Goal: Transaction & Acquisition: Obtain resource

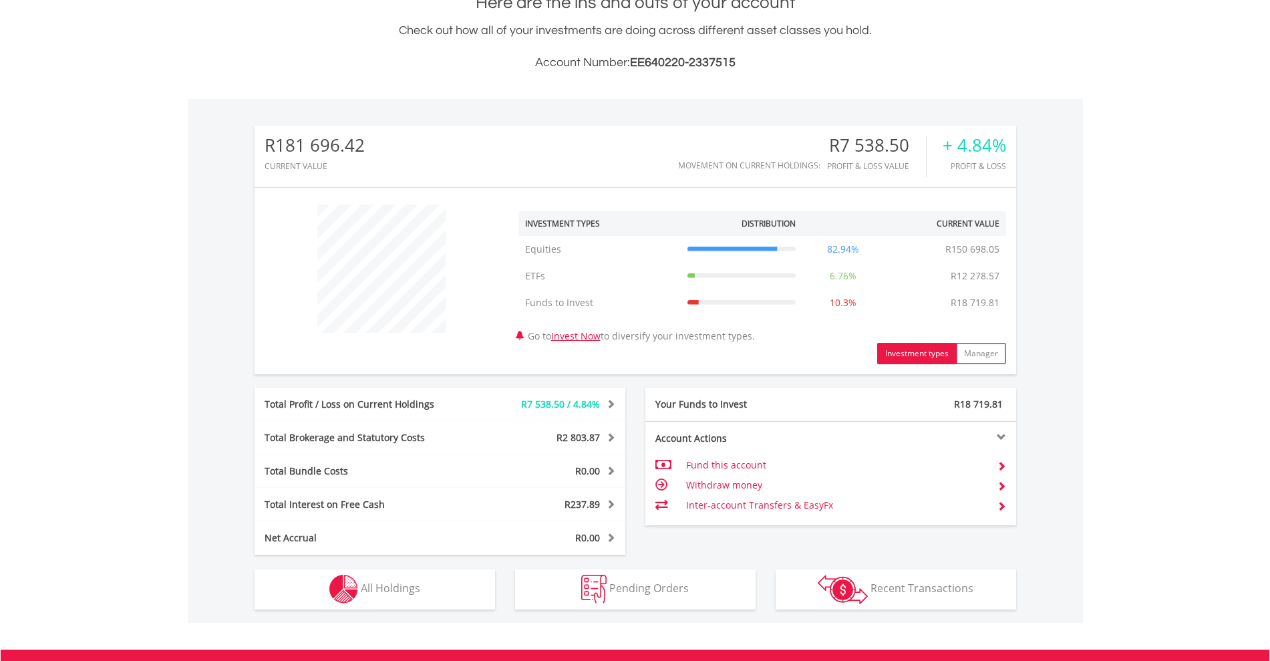
scroll to position [128, 254]
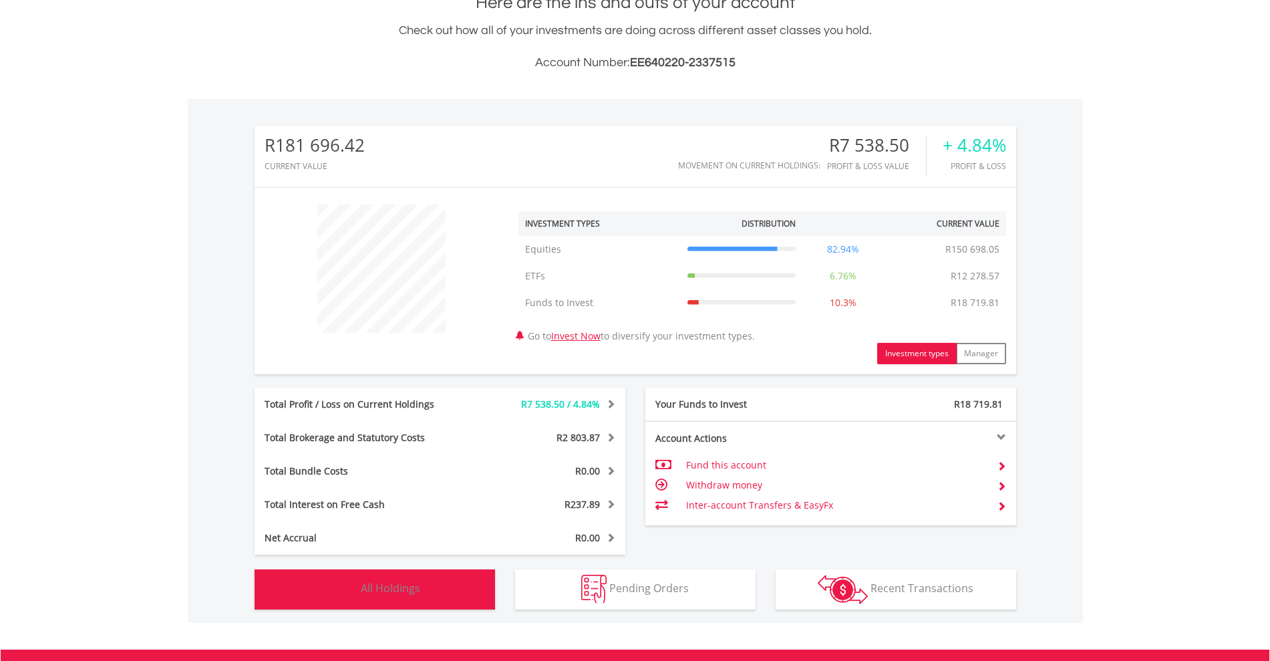
click at [390, 582] on span "All Holdings" at bounding box center [390, 587] width 59 height 15
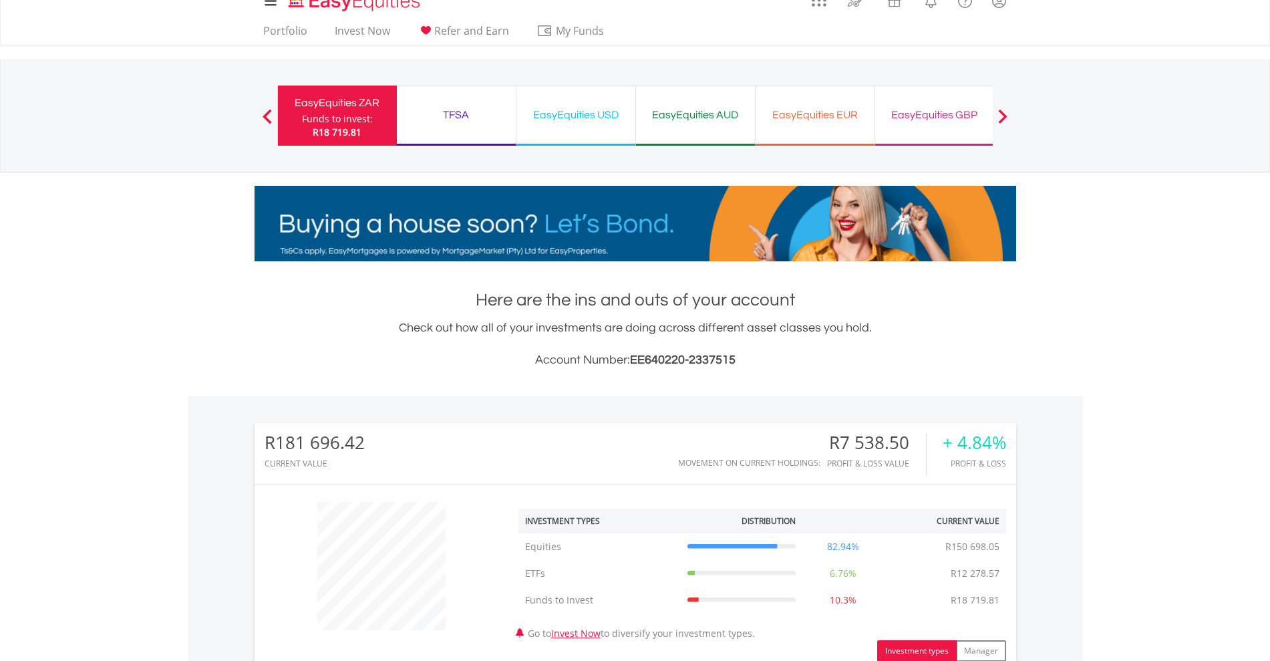
scroll to position [0, 0]
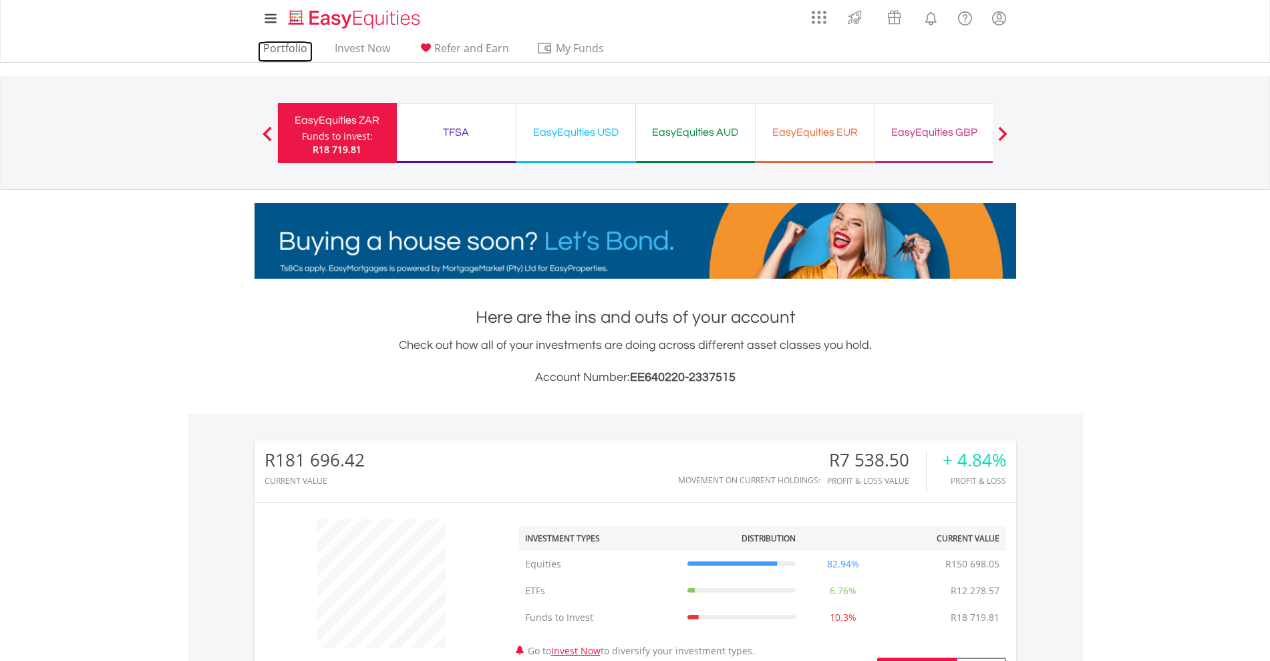
click at [280, 48] on link "Portfolio" at bounding box center [285, 51] width 55 height 21
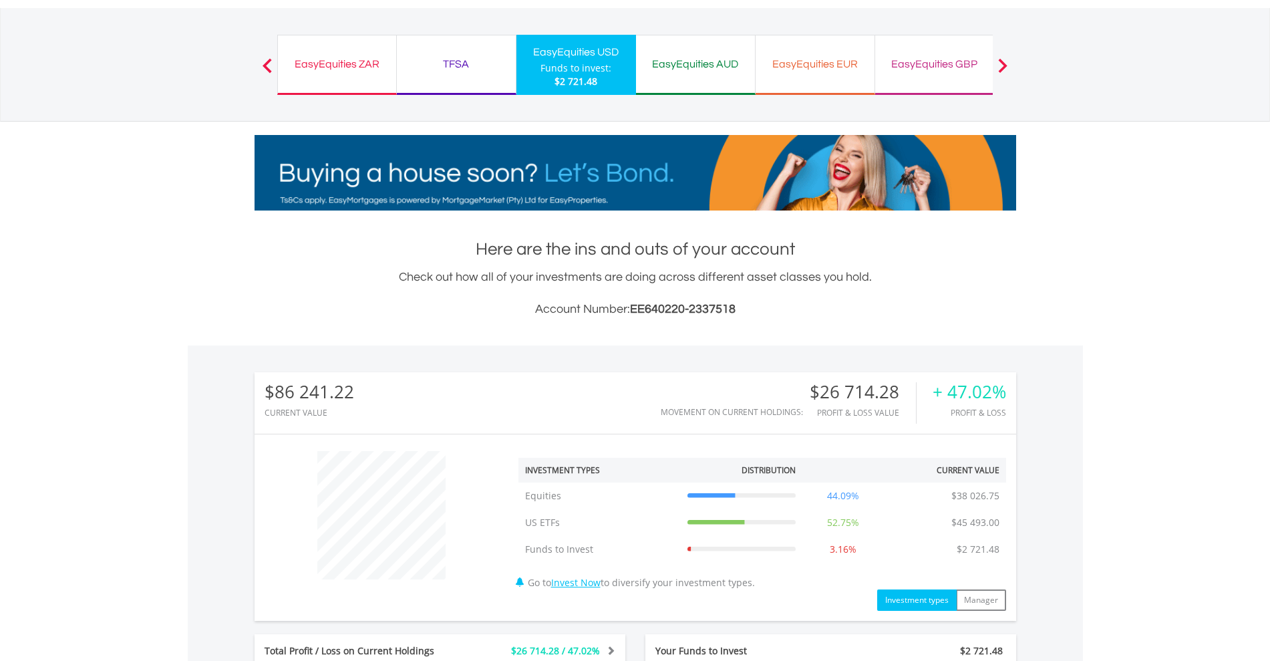
scroll to position [334, 0]
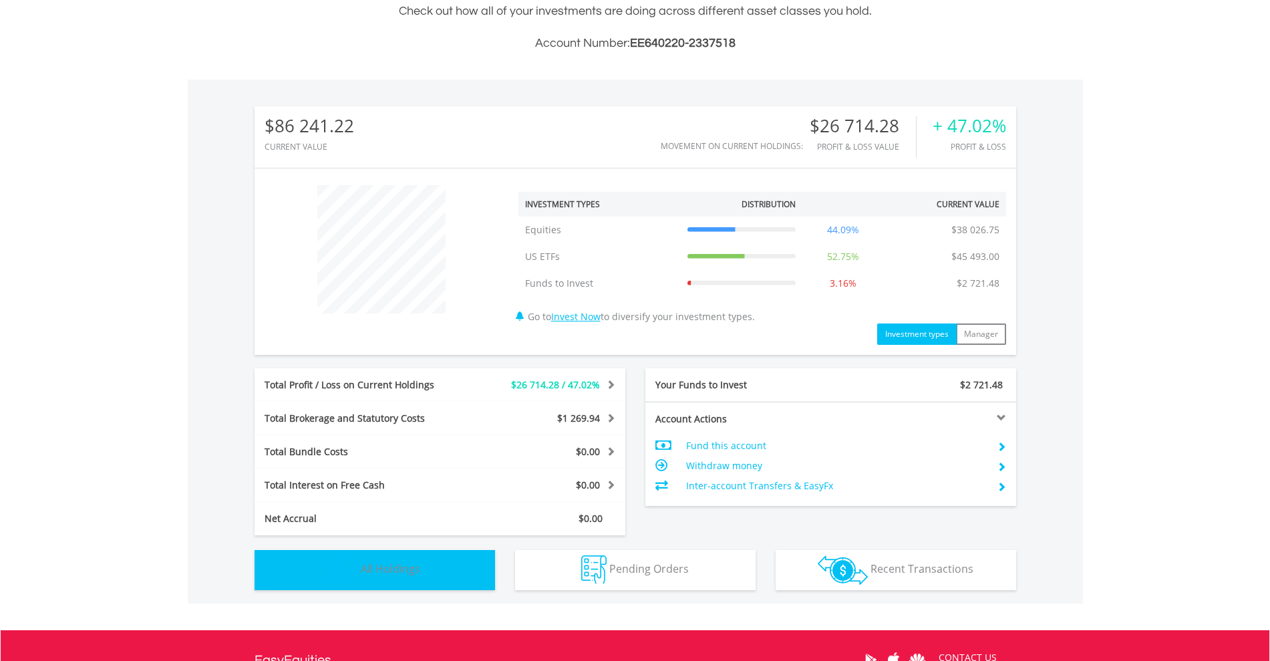
click at [397, 574] on span "All Holdings" at bounding box center [390, 568] width 59 height 15
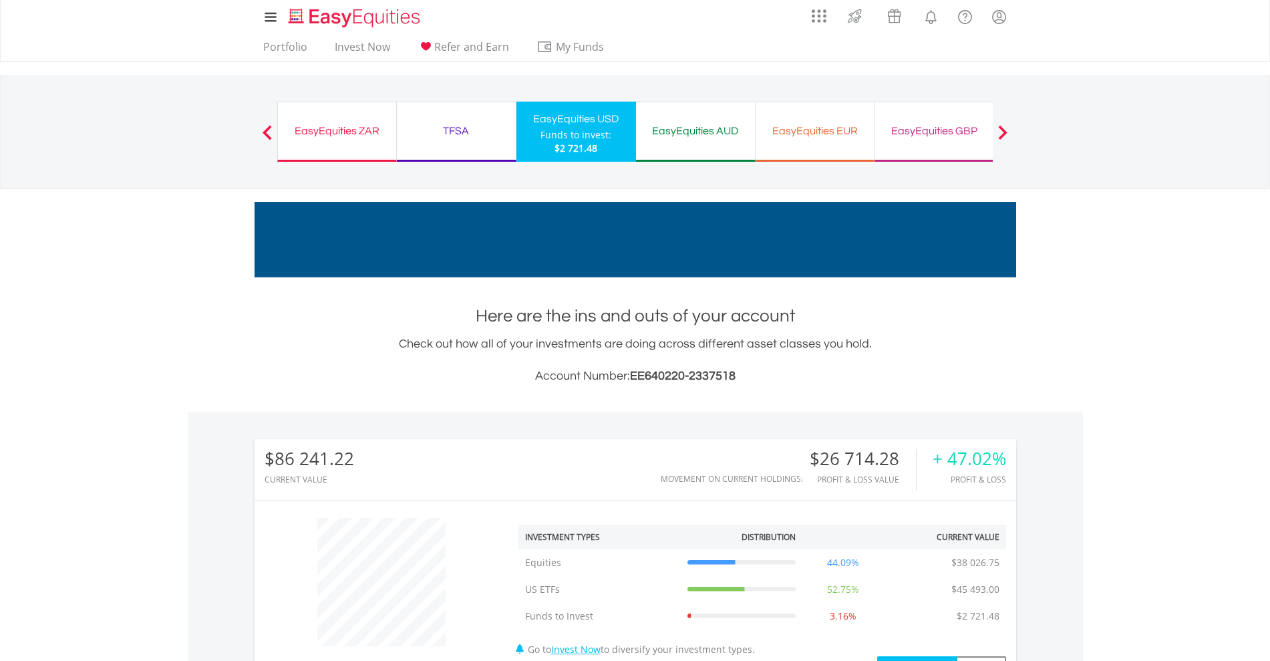
scroll to position [0, 0]
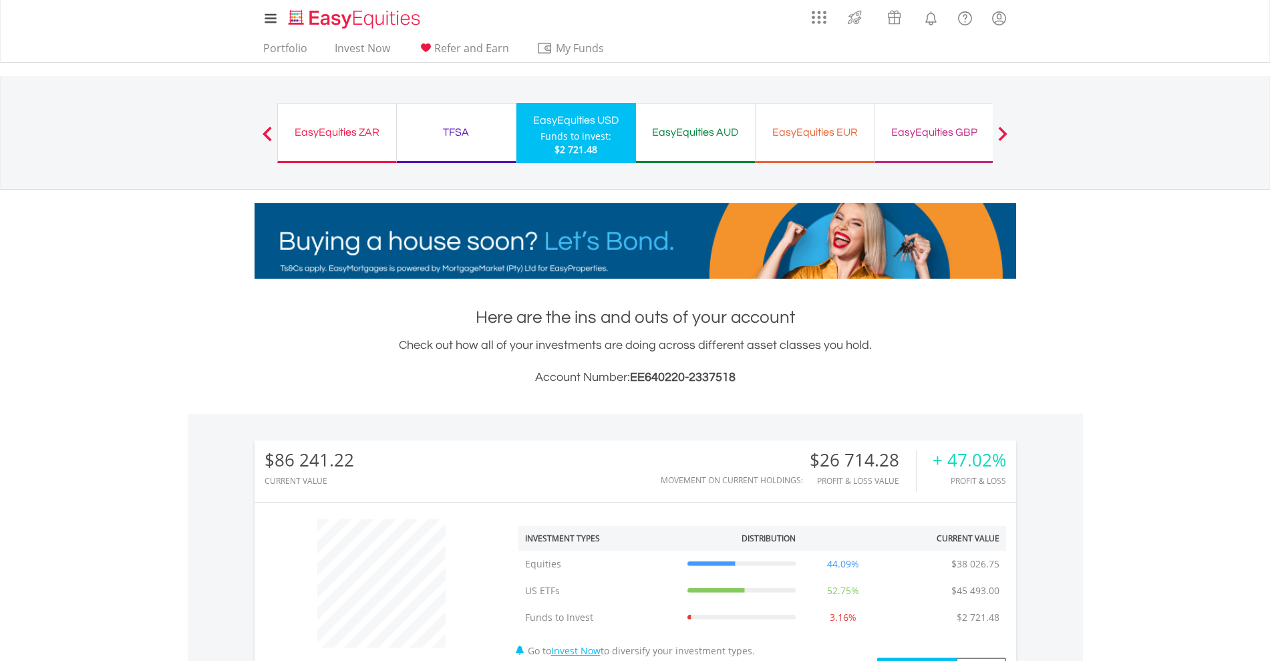
click at [948, 132] on div "EasyEquities GBP" at bounding box center [934, 132] width 103 height 19
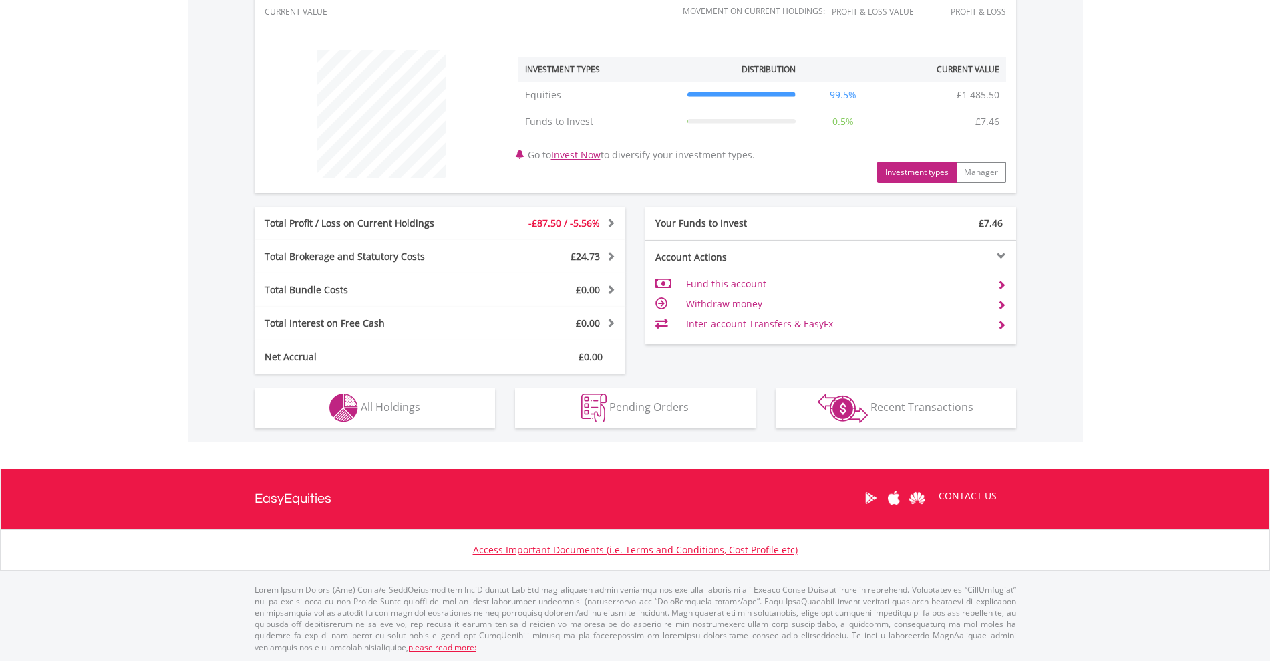
scroll to position [470, 0]
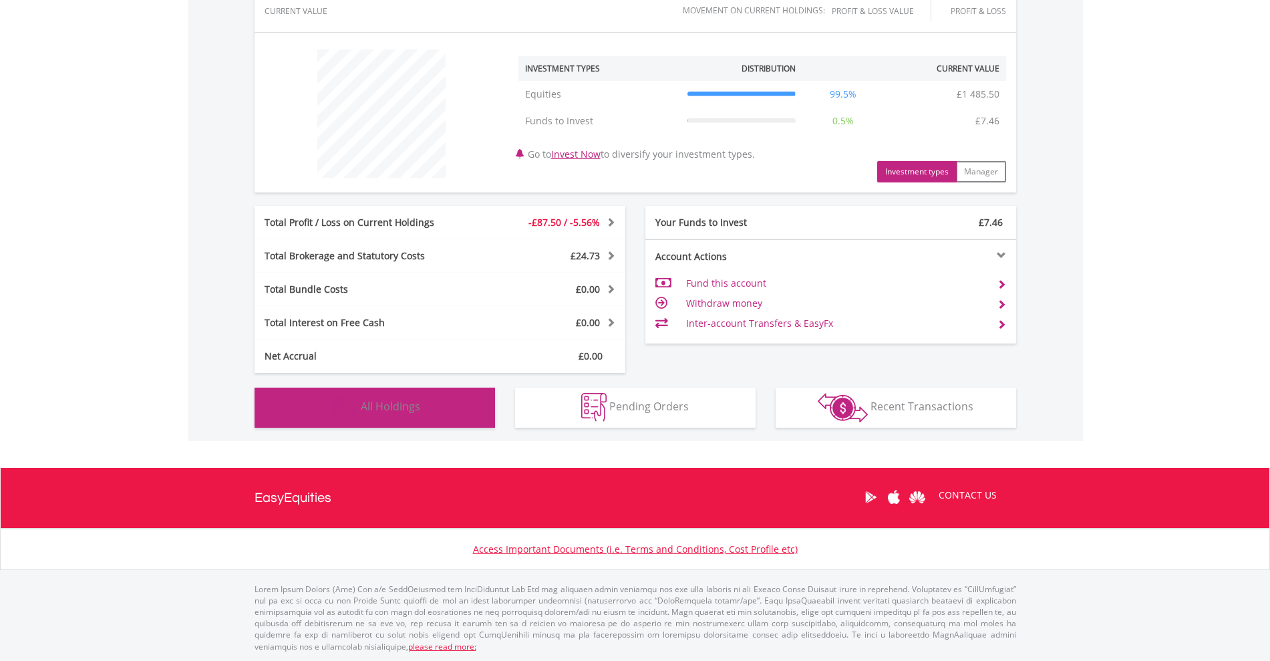
click at [399, 413] on span "All Holdings" at bounding box center [390, 406] width 59 height 15
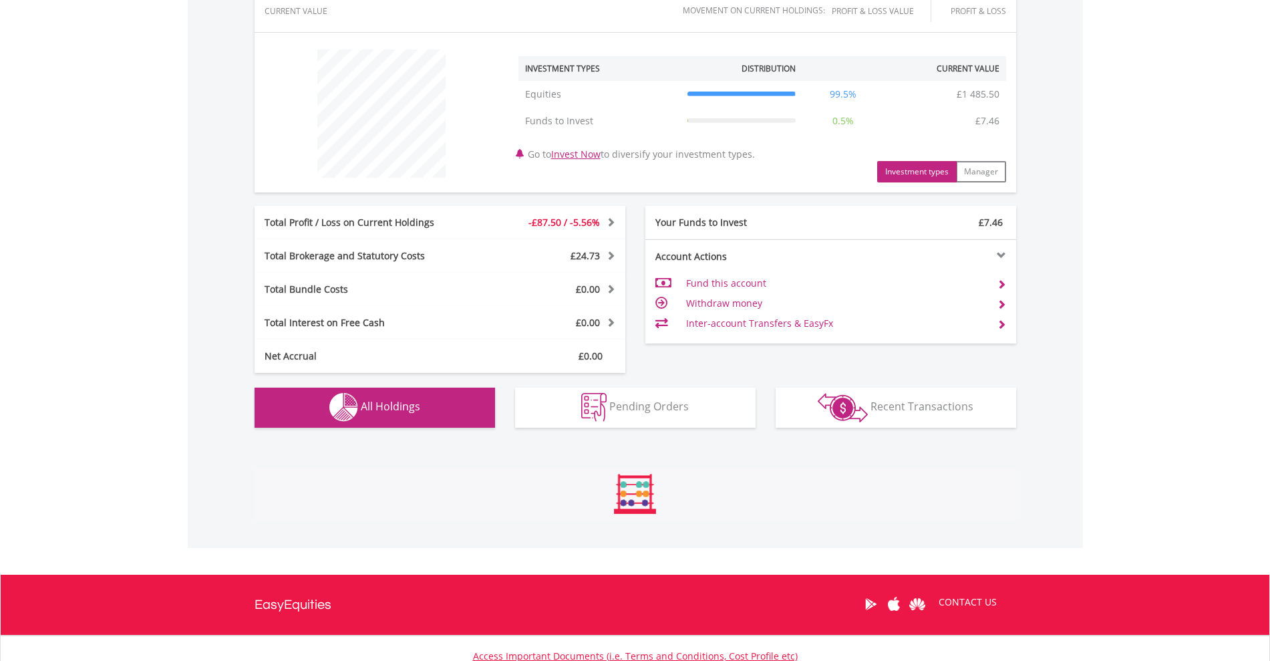
scroll to position [775, 0]
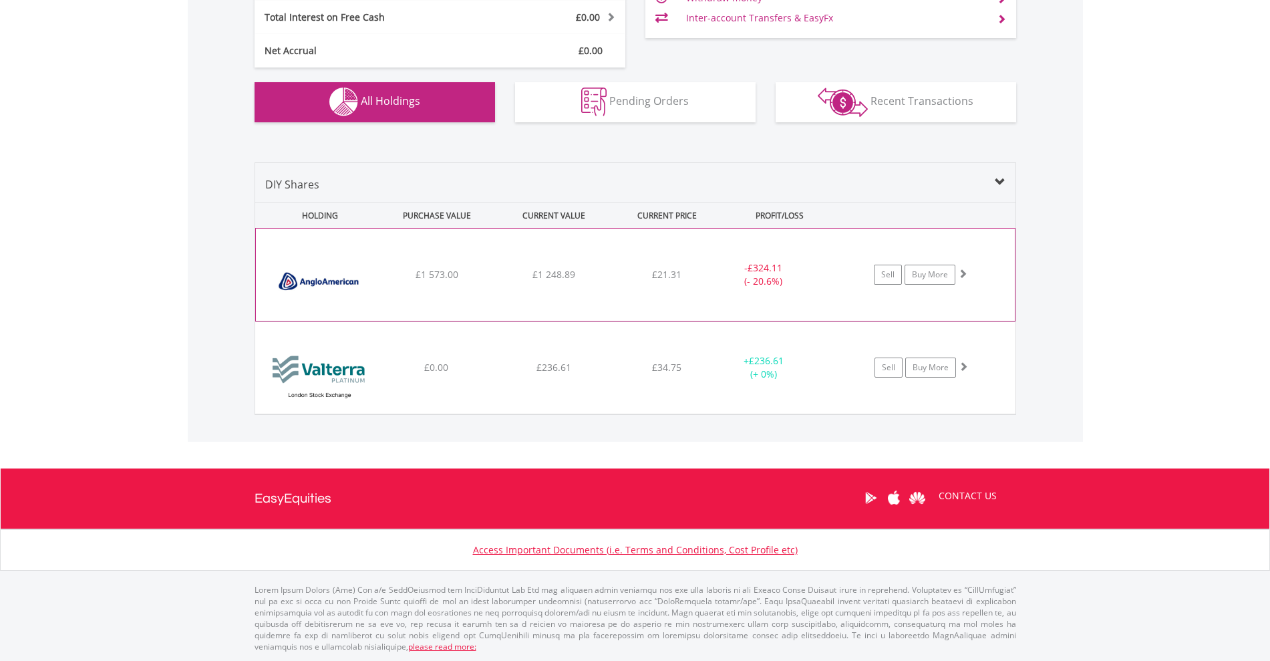
click at [963, 273] on span at bounding box center [962, 272] width 9 height 9
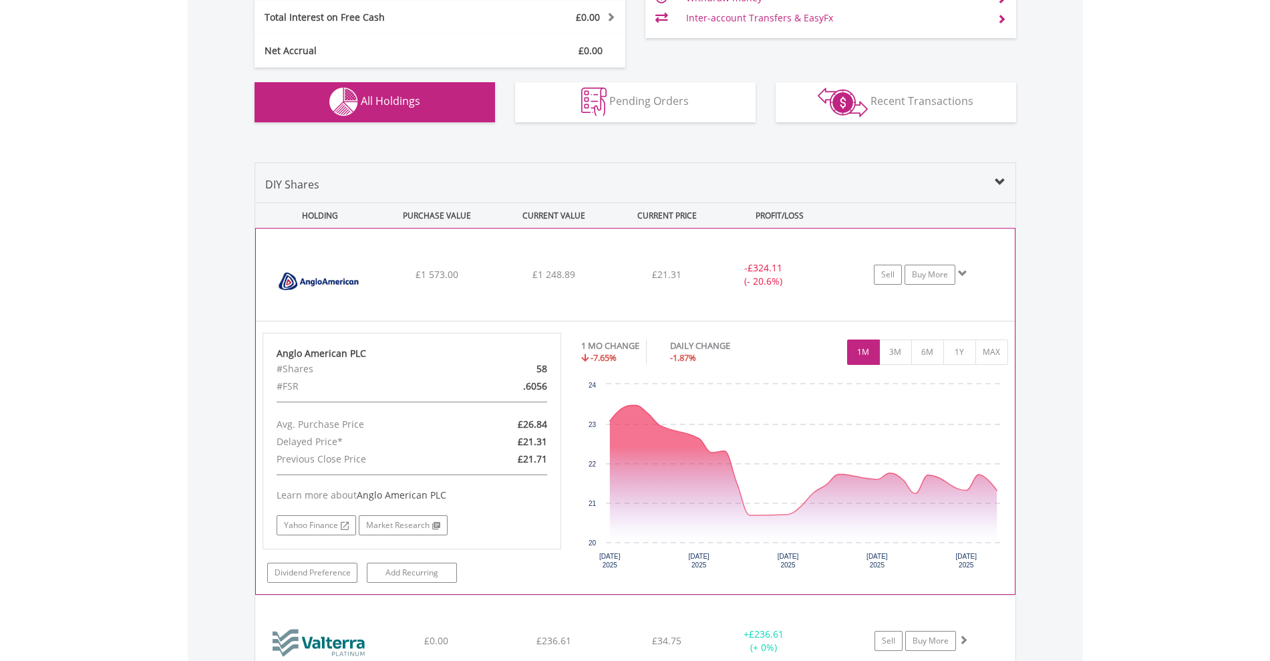
click at [963, 274] on span at bounding box center [962, 272] width 9 height 9
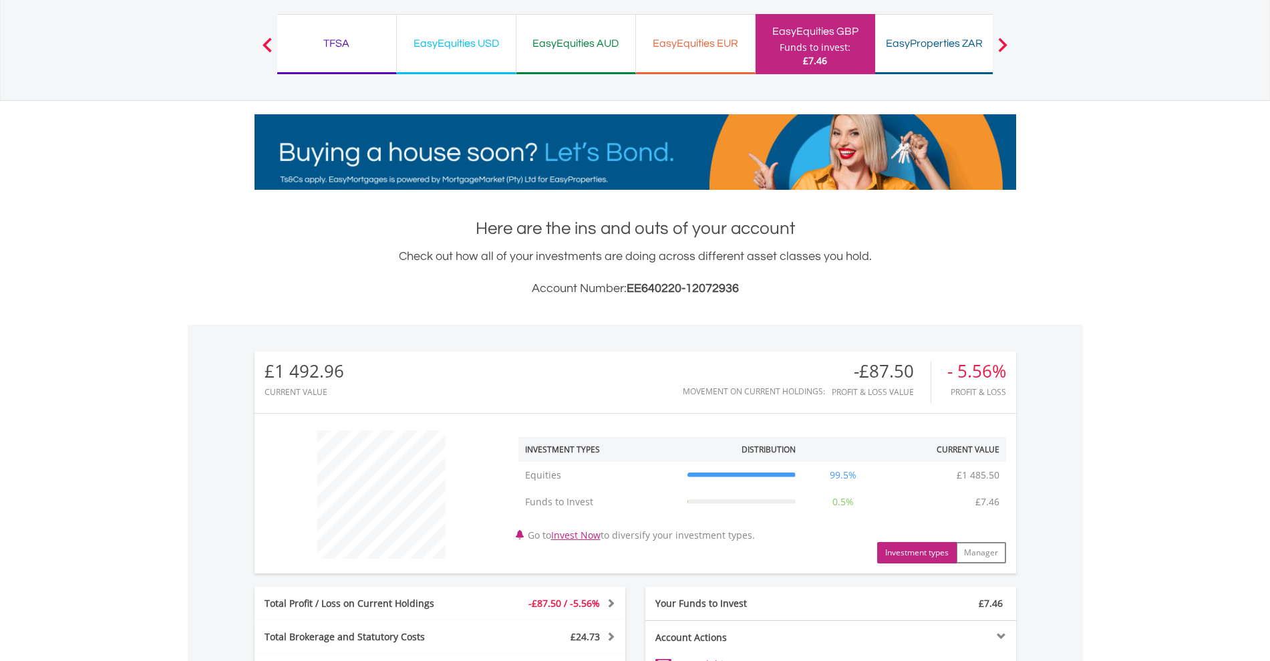
scroll to position [0, 0]
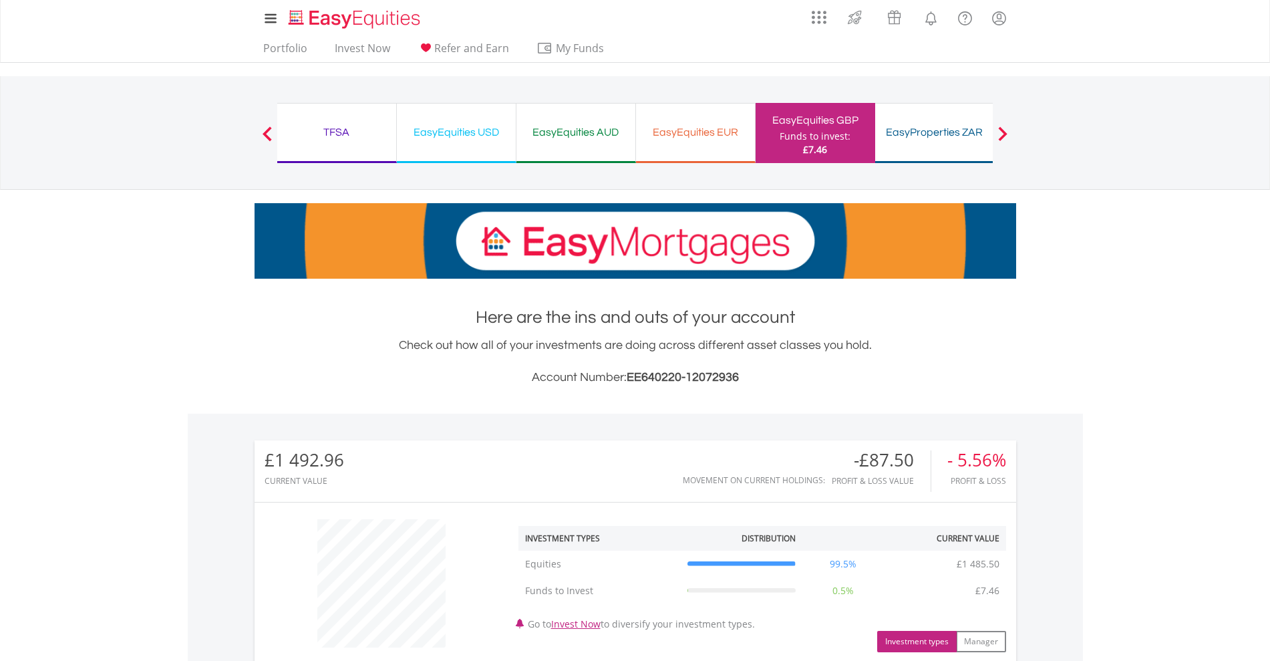
click at [699, 131] on div "EasyEquities EUR" at bounding box center [695, 132] width 103 height 19
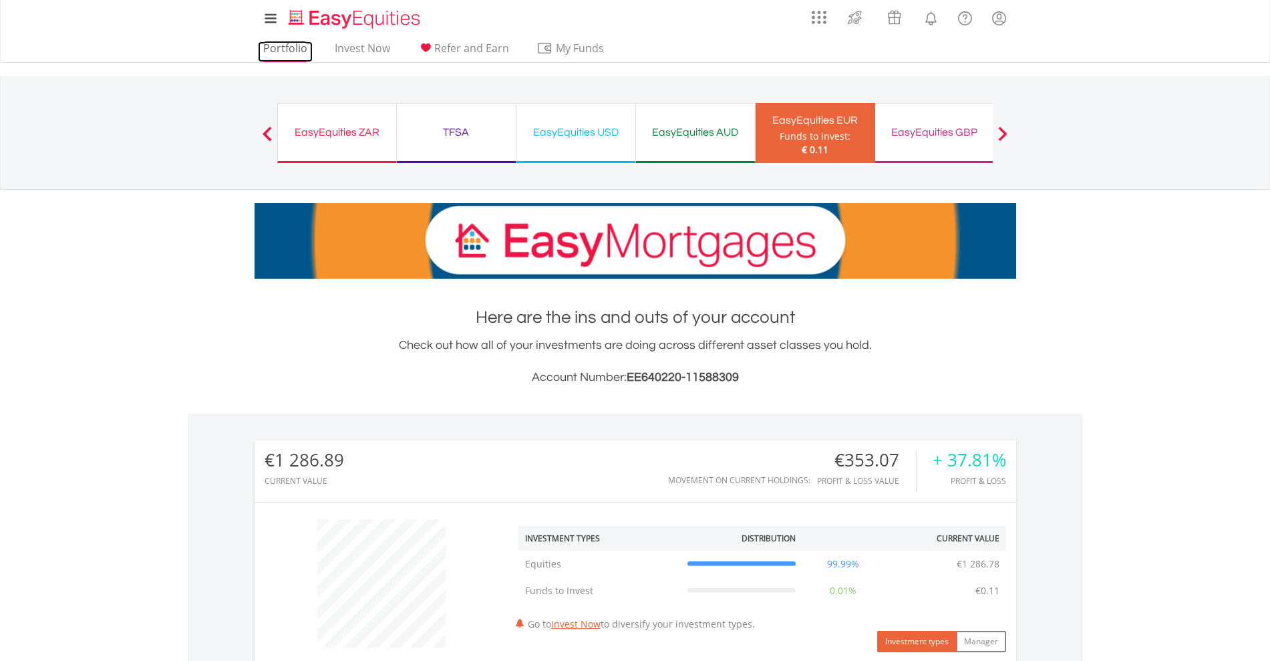
click at [286, 45] on link "Portfolio" at bounding box center [285, 51] width 55 height 21
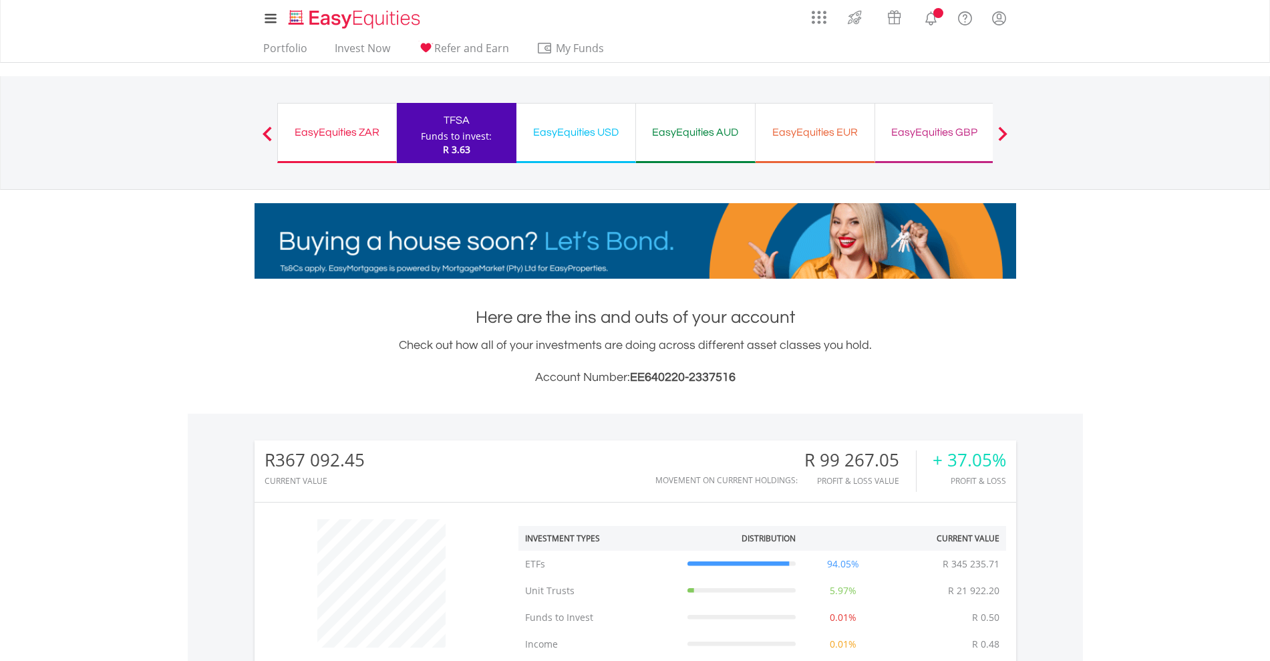
scroll to position [550, 0]
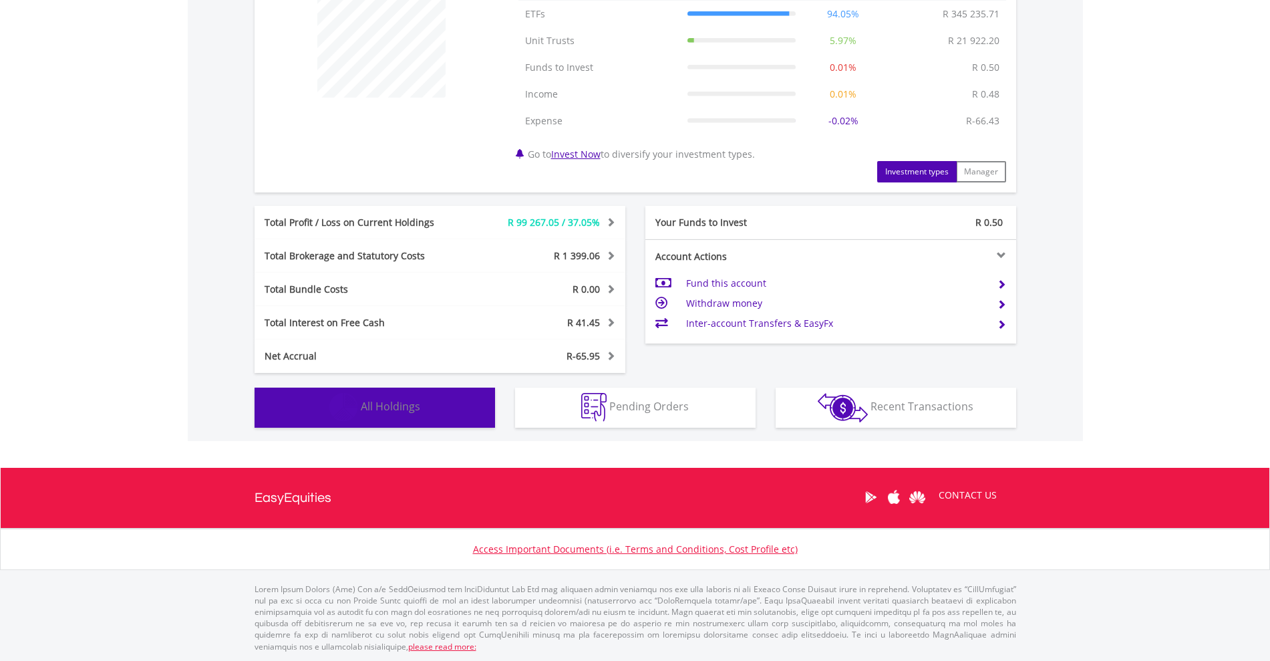
click at [411, 401] on span "All Holdings" at bounding box center [390, 406] width 59 height 15
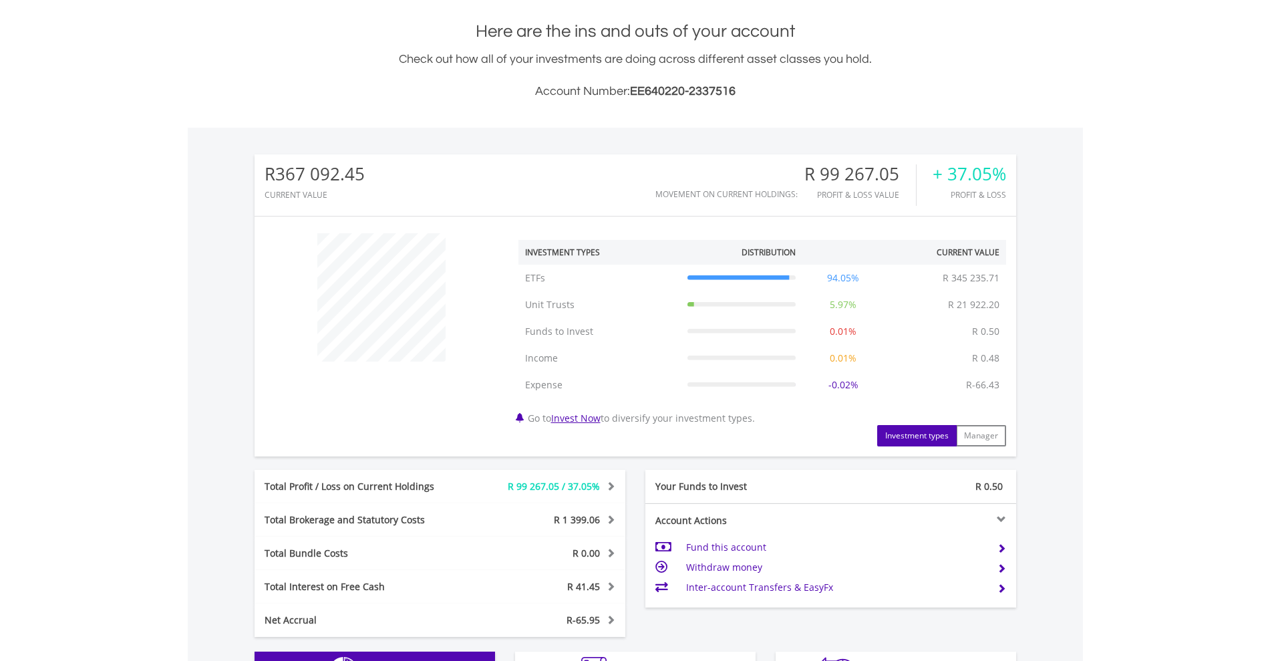
scroll to position [0, 0]
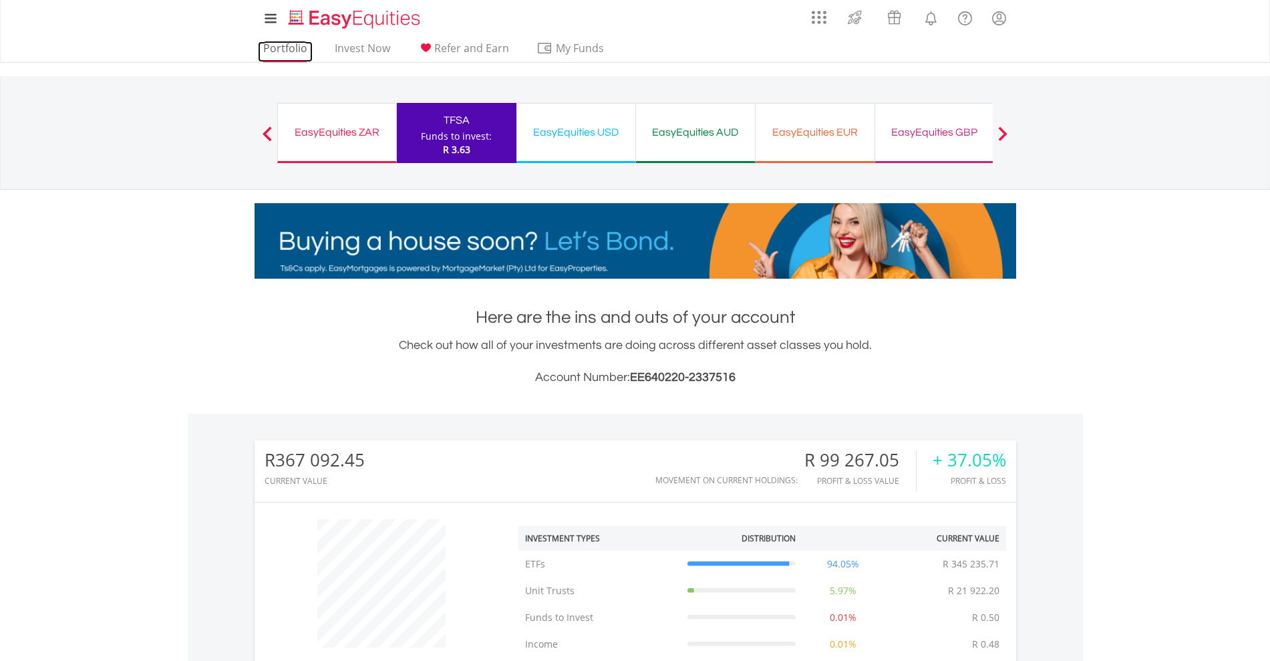
click at [284, 53] on link "Portfolio" at bounding box center [285, 51] width 55 height 21
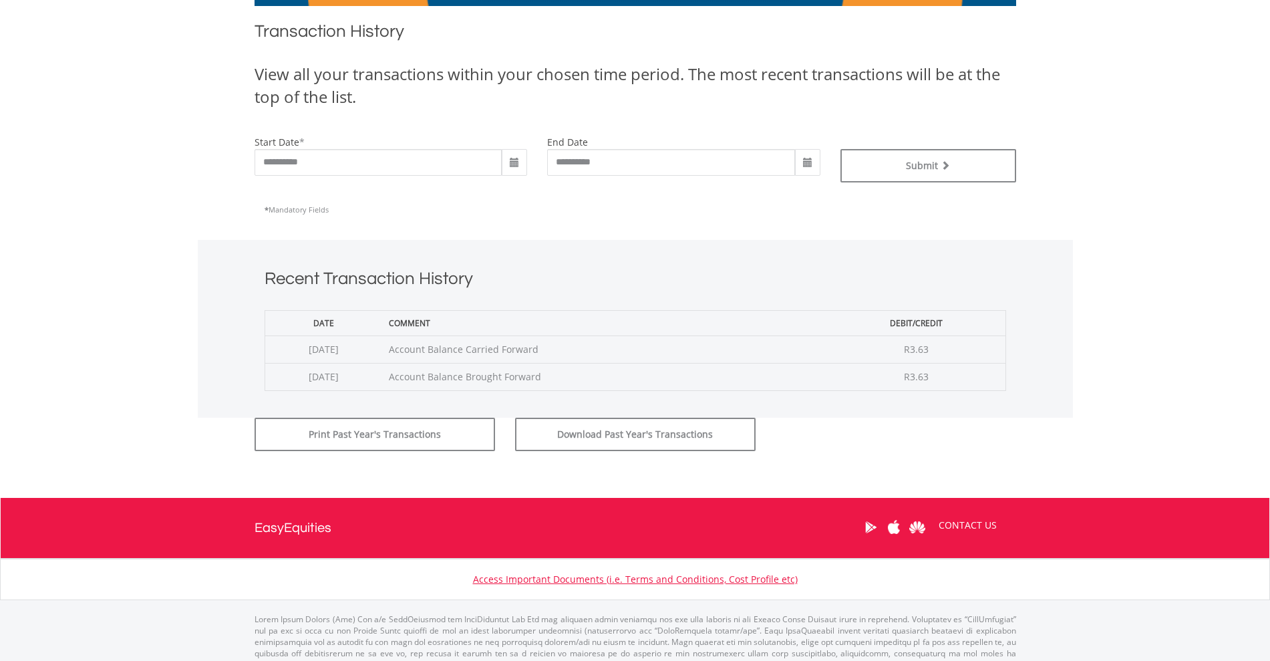
scroll to position [302, 0]
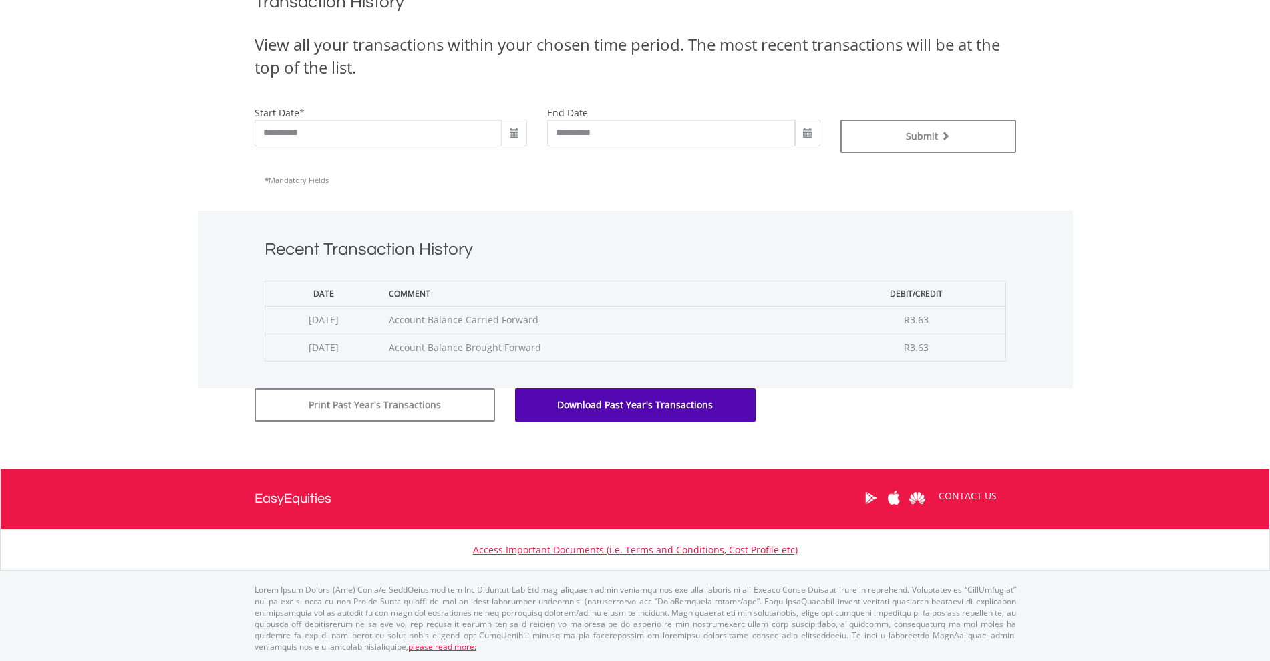
click at [640, 405] on button "Download Past Year's Transactions" at bounding box center [635, 404] width 240 height 33
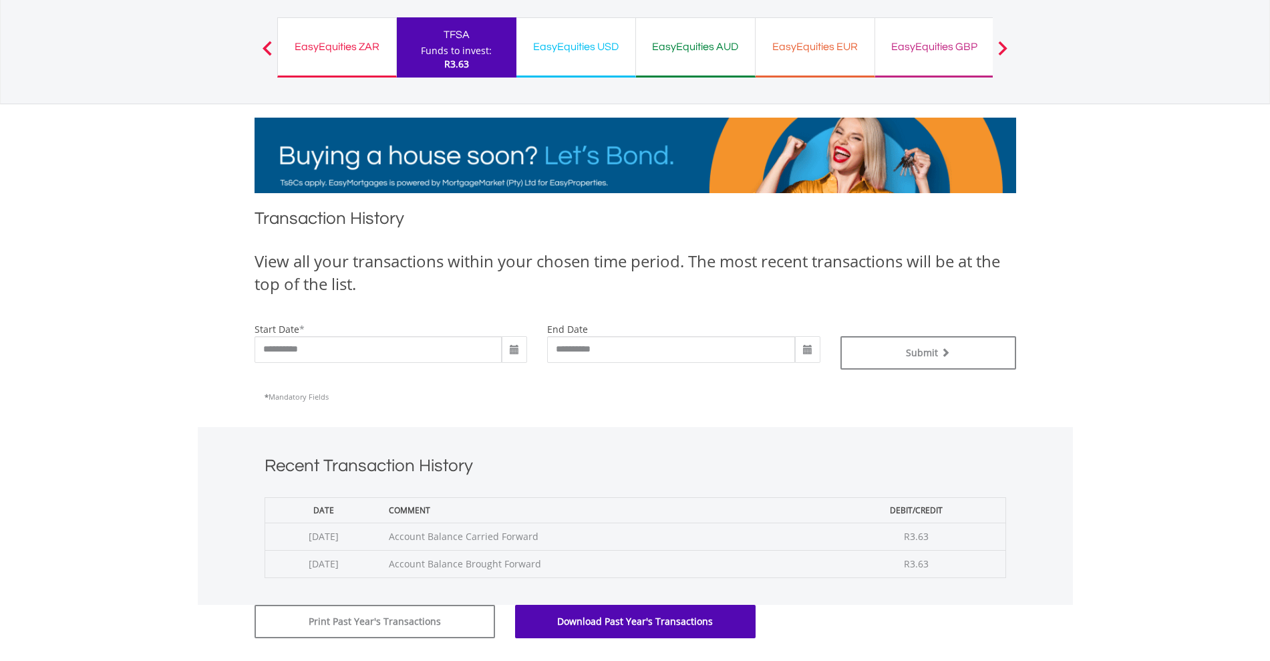
scroll to position [0, 0]
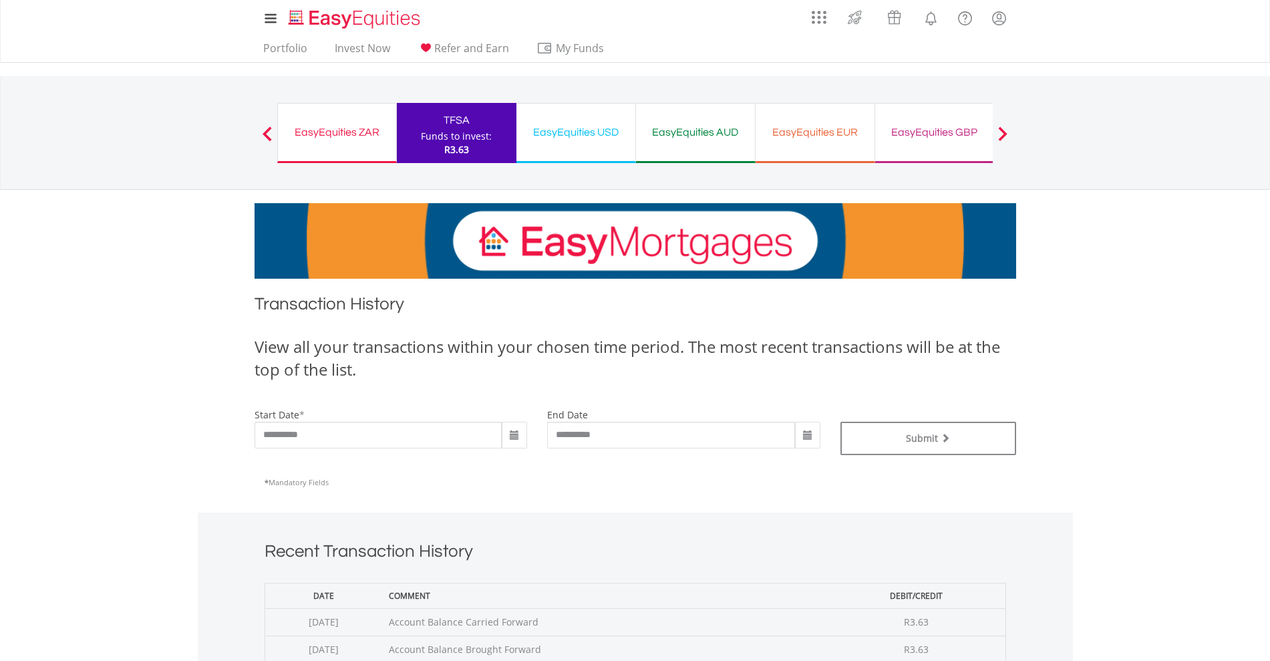
click at [595, 132] on div "EasyEquities USD" at bounding box center [575, 132] width 103 height 19
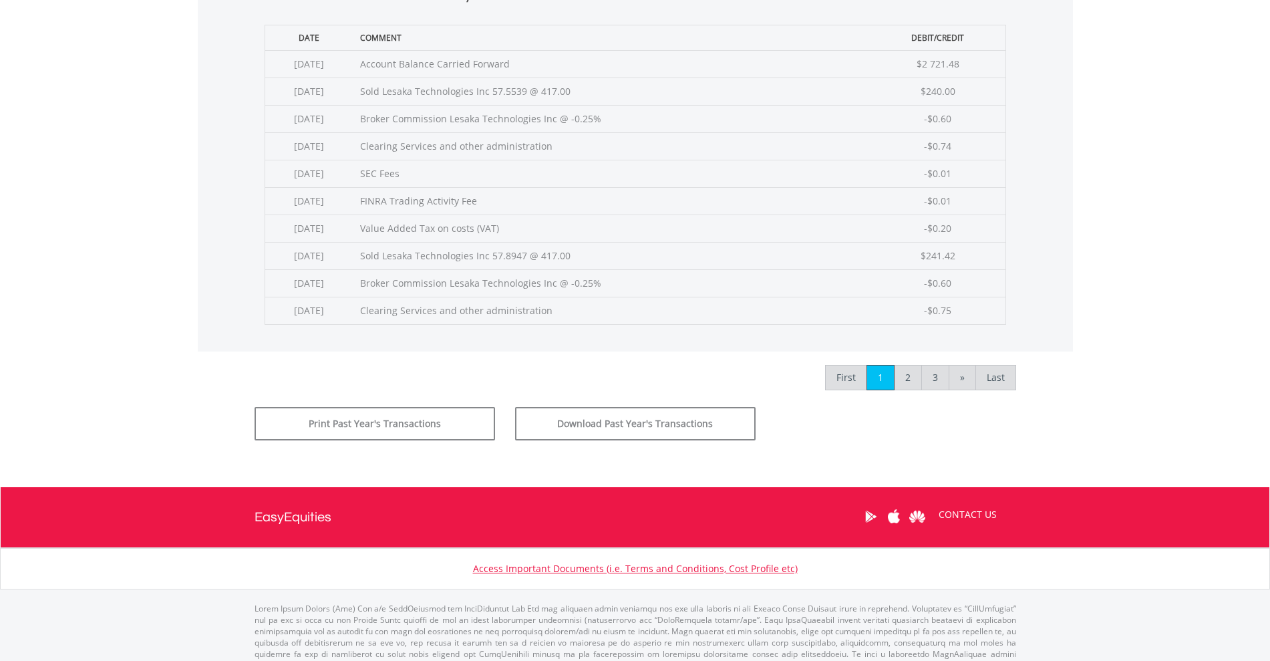
scroll to position [576, 0]
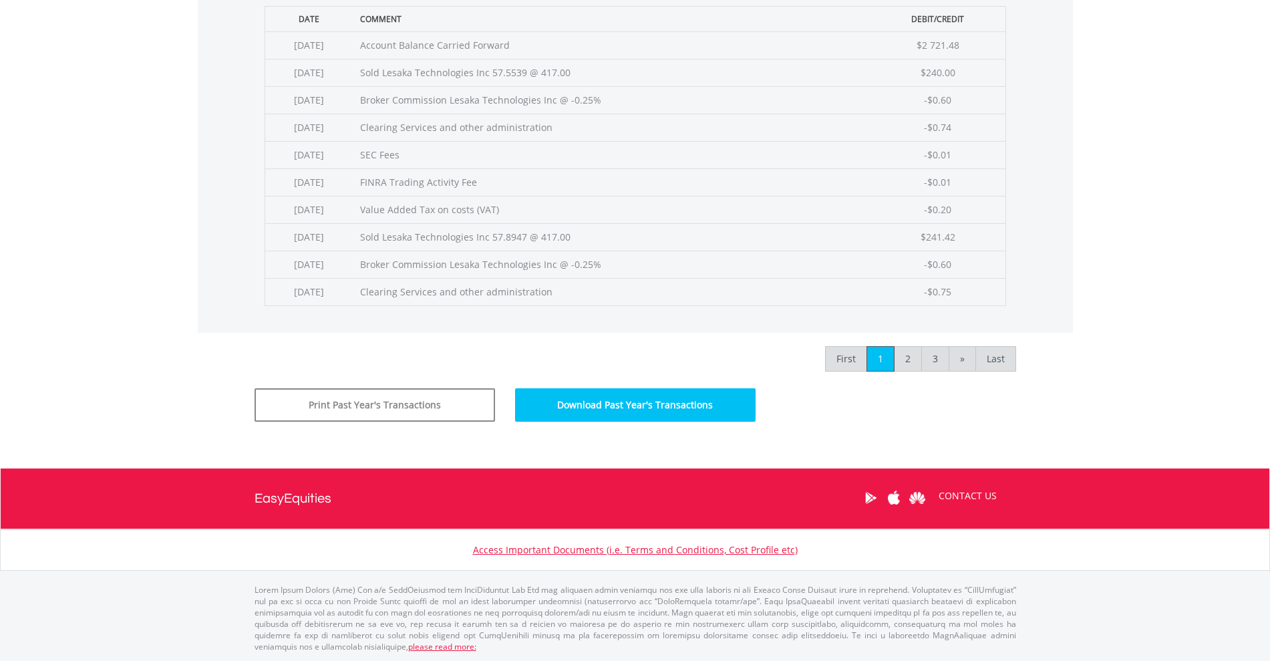
click at [622, 399] on button "Download Past Year's Transactions" at bounding box center [635, 404] width 240 height 33
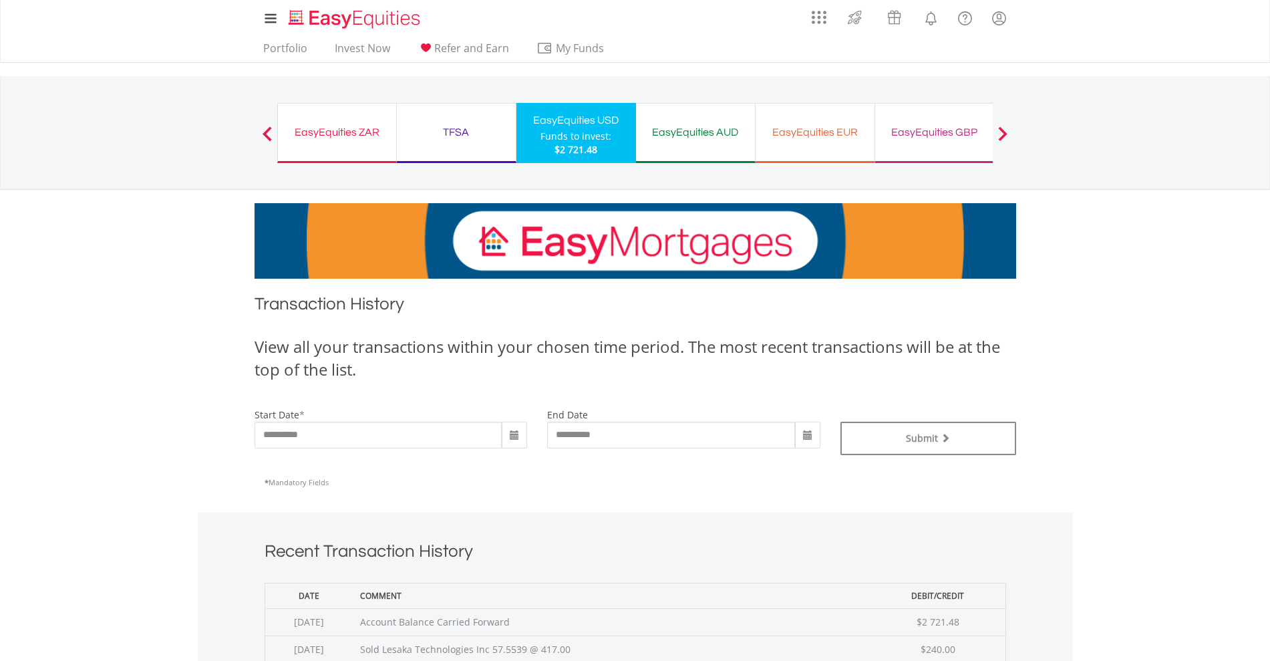
click at [337, 130] on div "EasyEquities ZAR" at bounding box center [337, 132] width 102 height 19
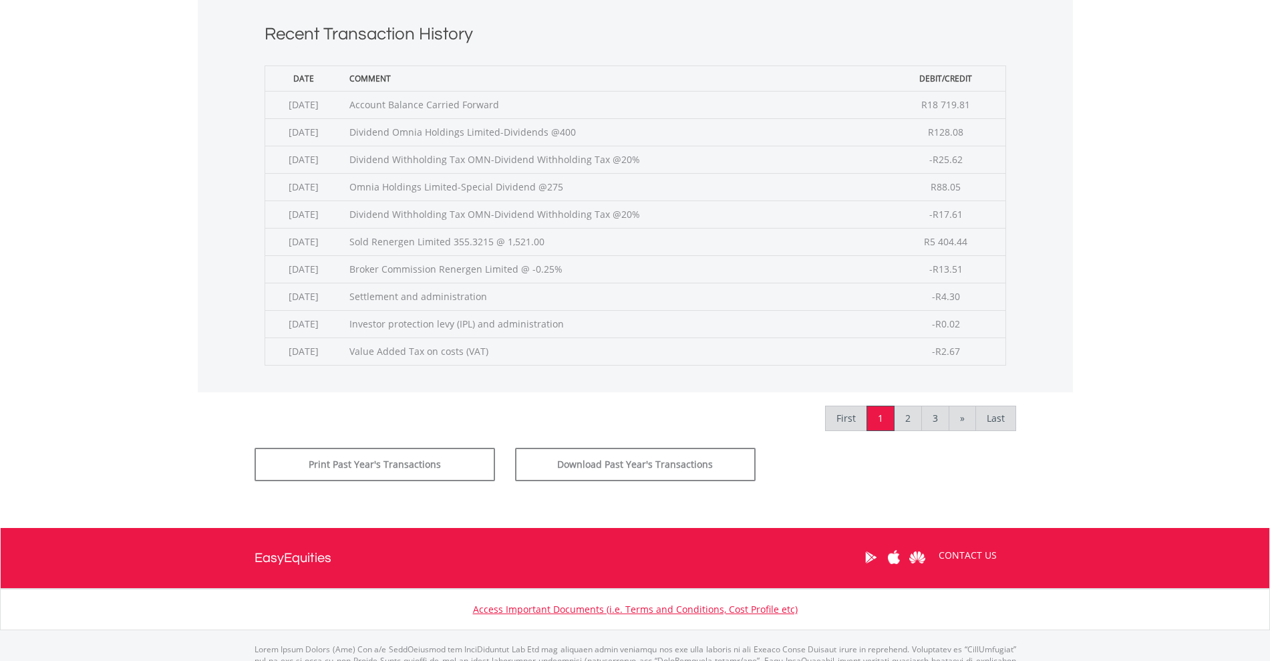
scroll to position [576, 0]
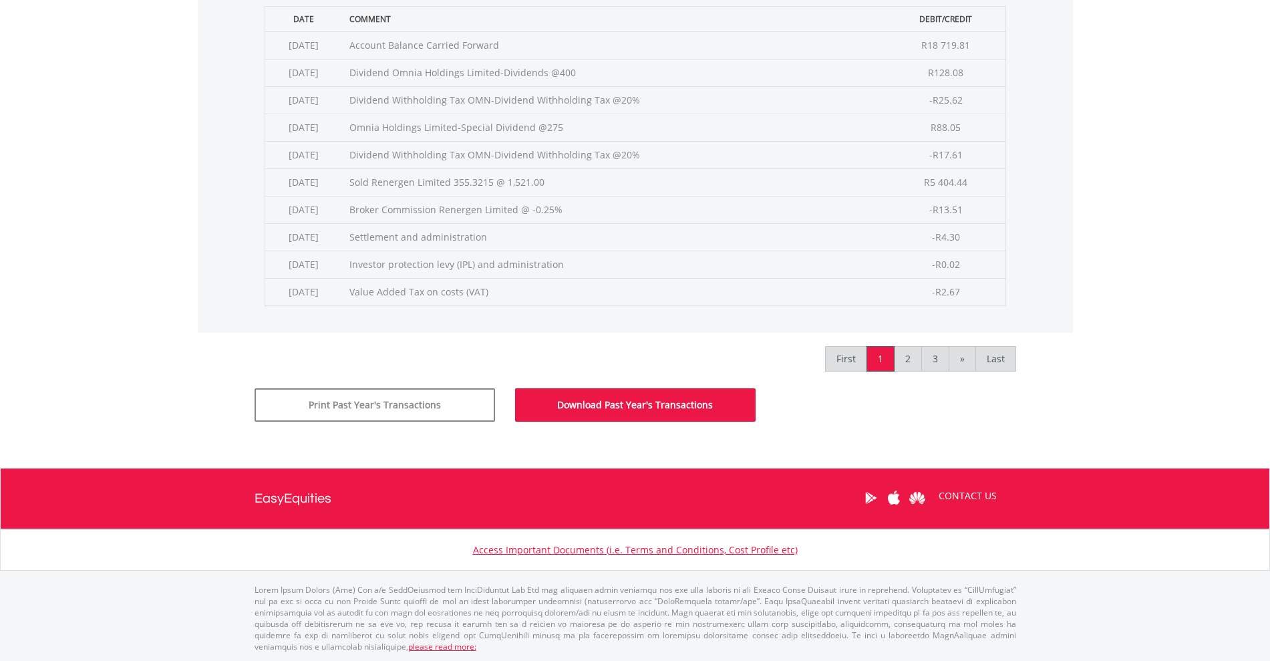
click at [618, 399] on button "Download Past Year's Transactions" at bounding box center [635, 404] width 240 height 33
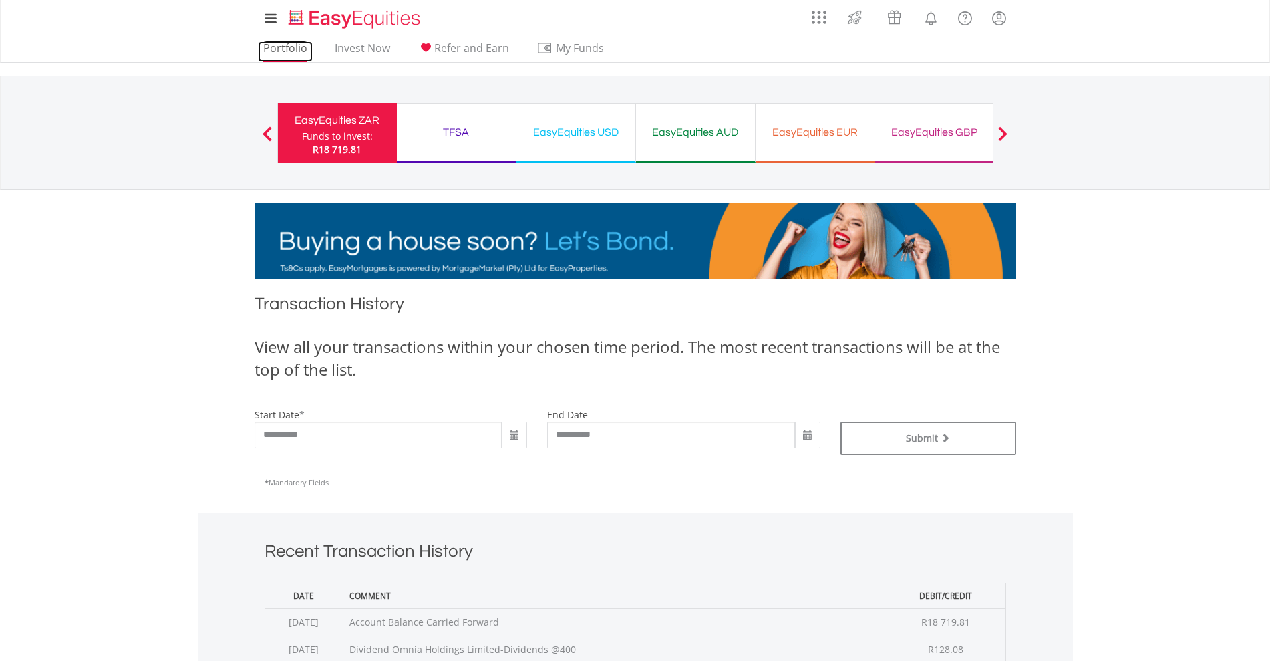
click at [278, 45] on link "Portfolio" at bounding box center [285, 51] width 55 height 21
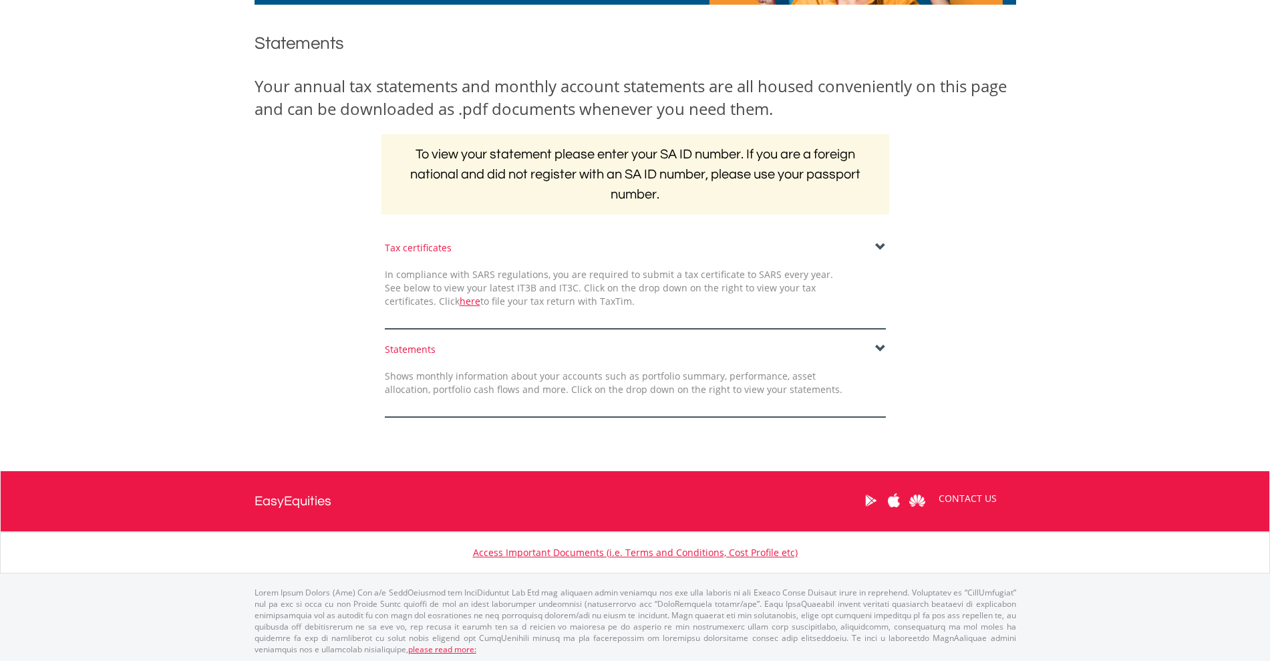
scroll to position [150, 0]
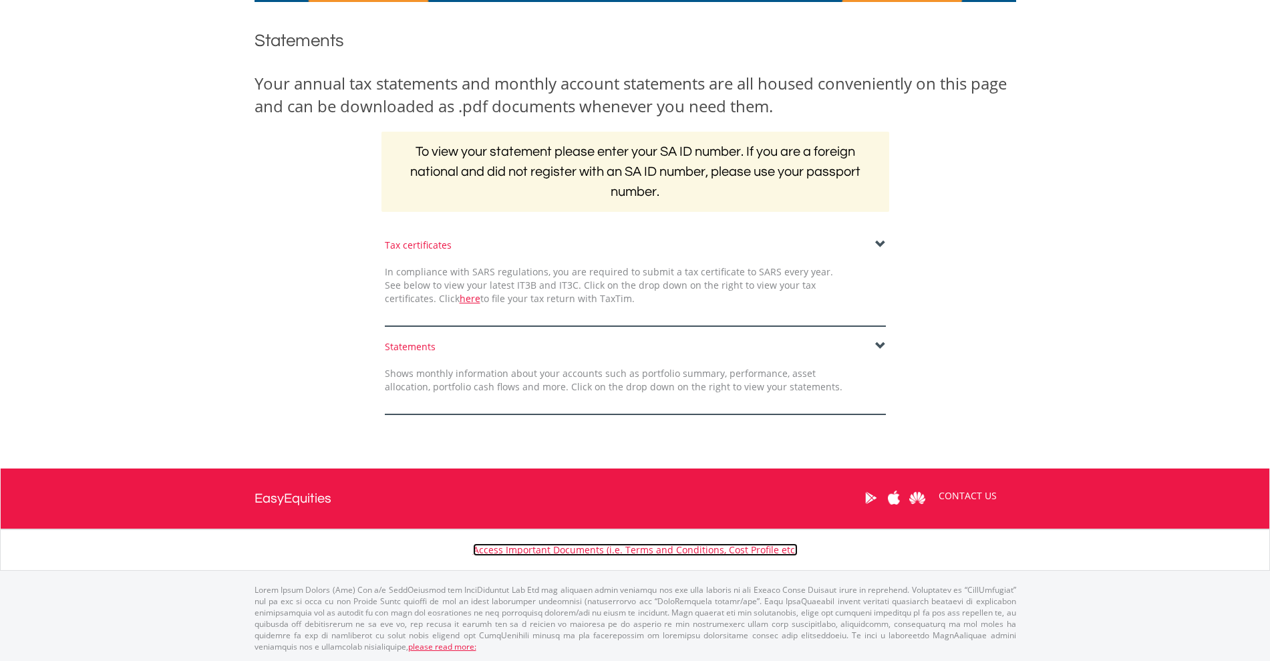
click at [570, 554] on link "Access Important Documents (i.e. Terms and Conditions, Cost Profile etc)" at bounding box center [635, 549] width 325 height 13
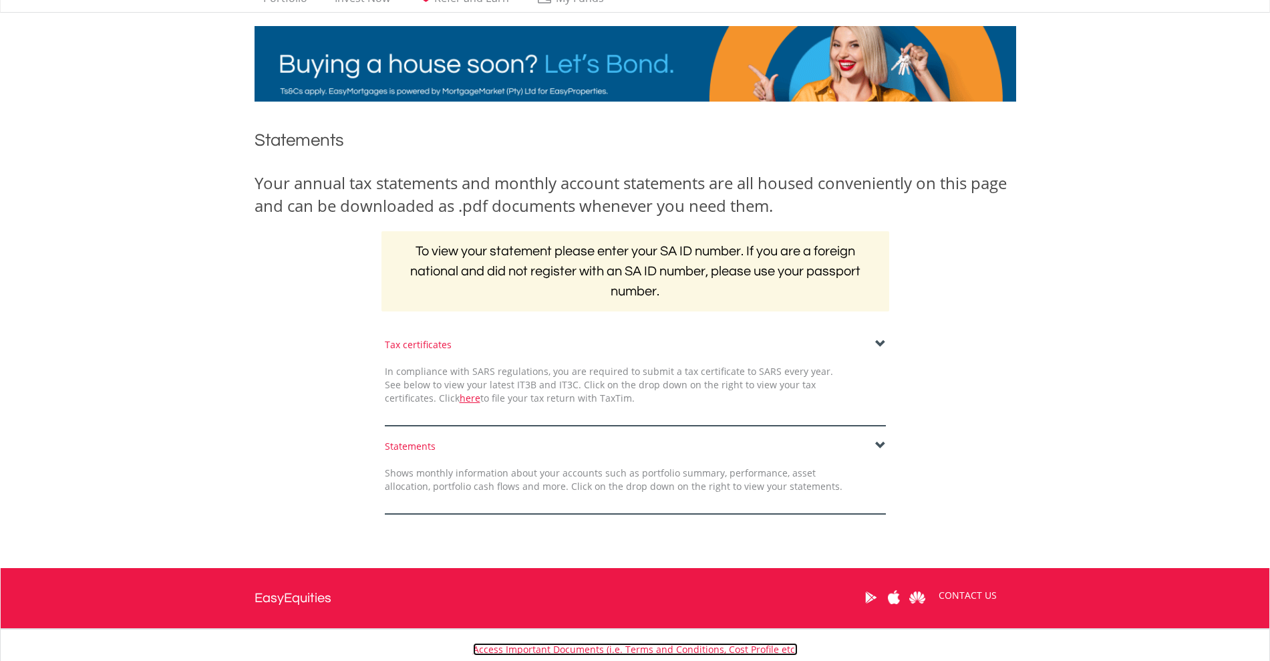
scroll to position [0, 0]
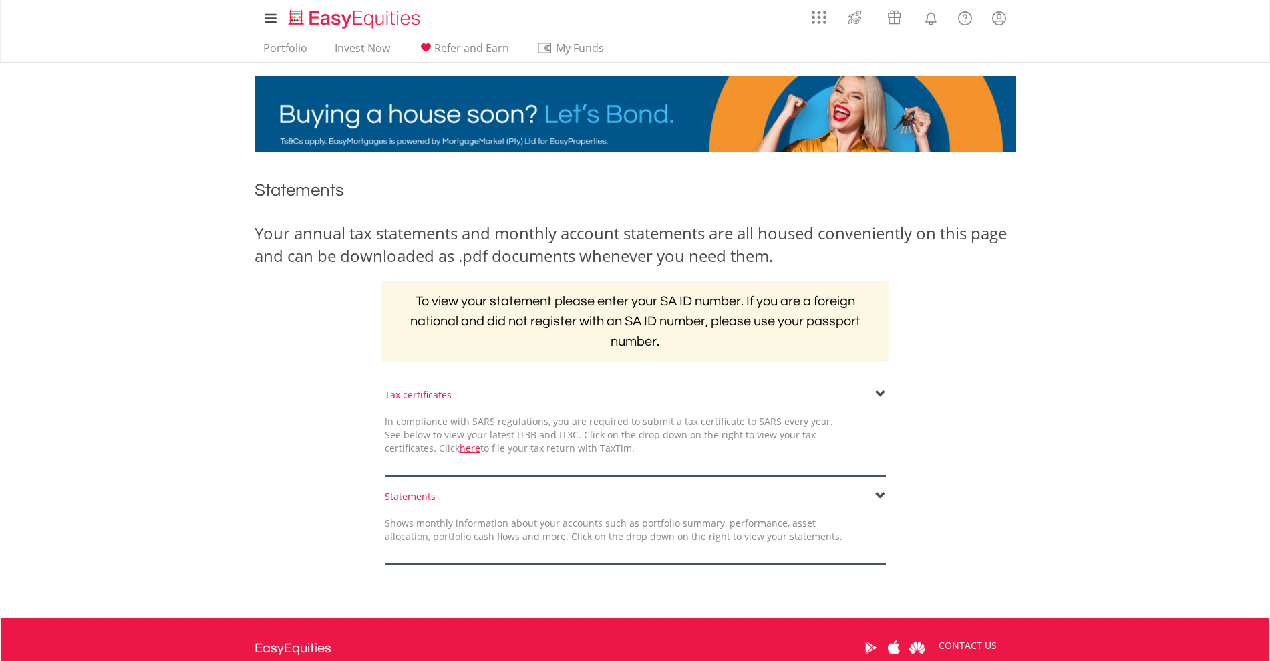
click at [878, 491] on span at bounding box center [880, 495] width 11 height 11
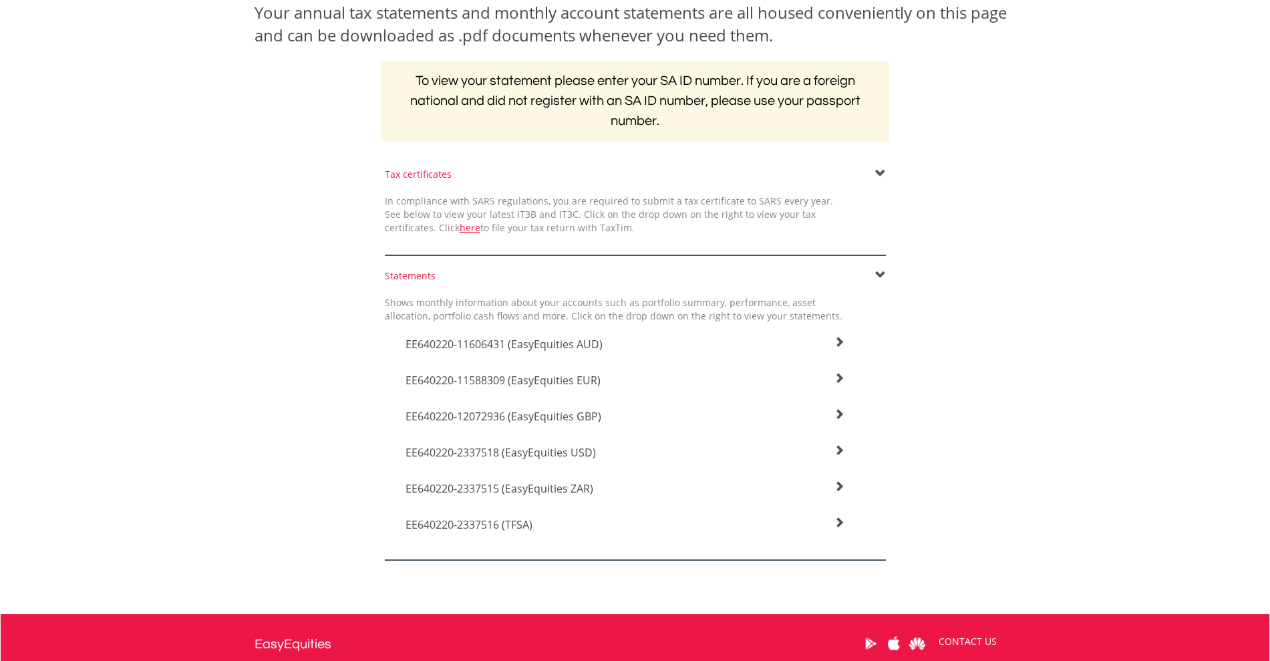
scroll to position [250, 0]
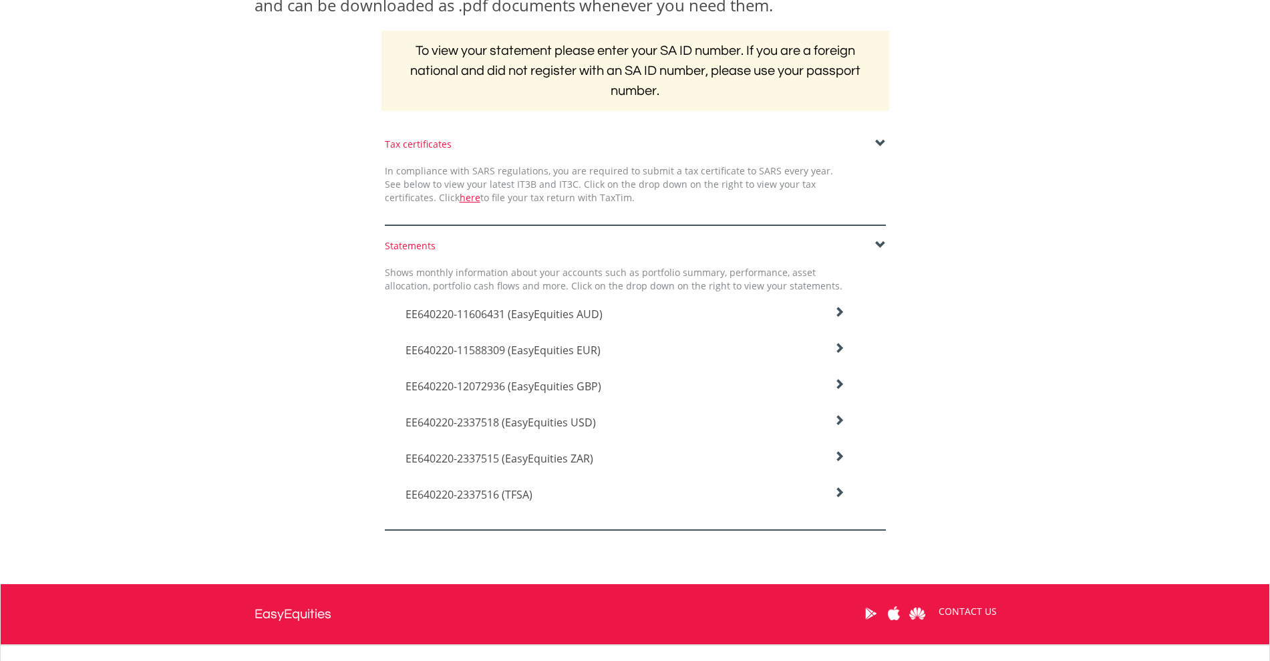
click at [838, 317] on icon at bounding box center [838, 312] width 11 height 11
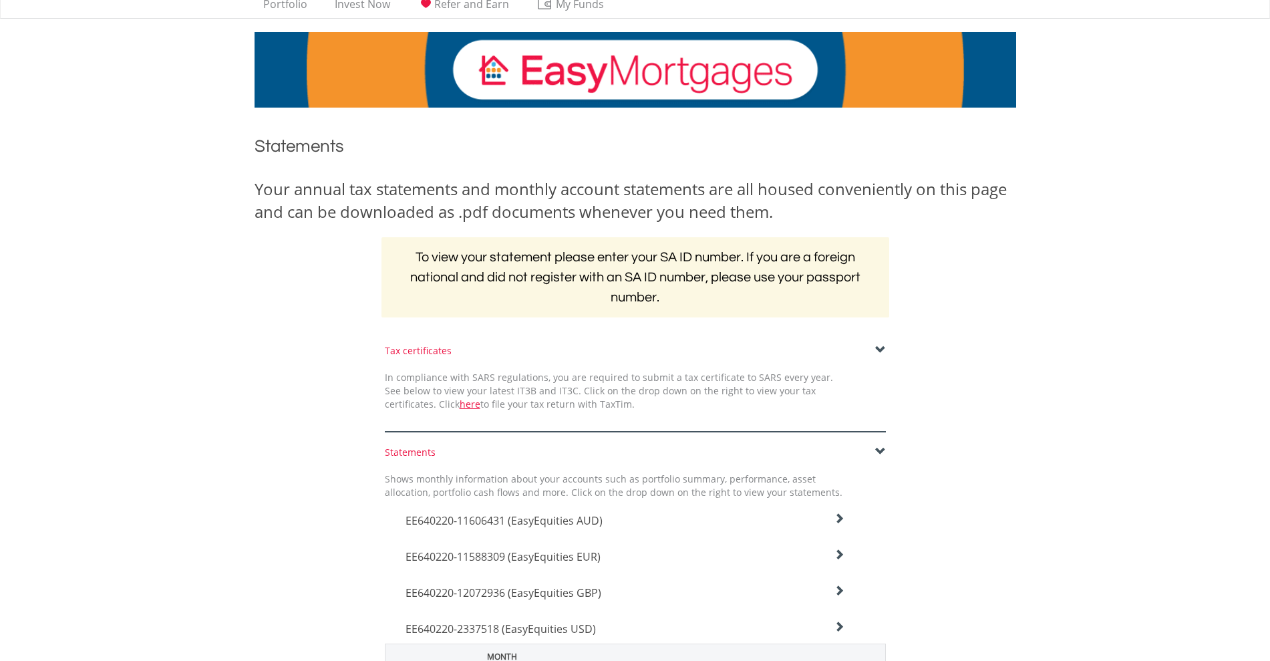
scroll to position [0, 0]
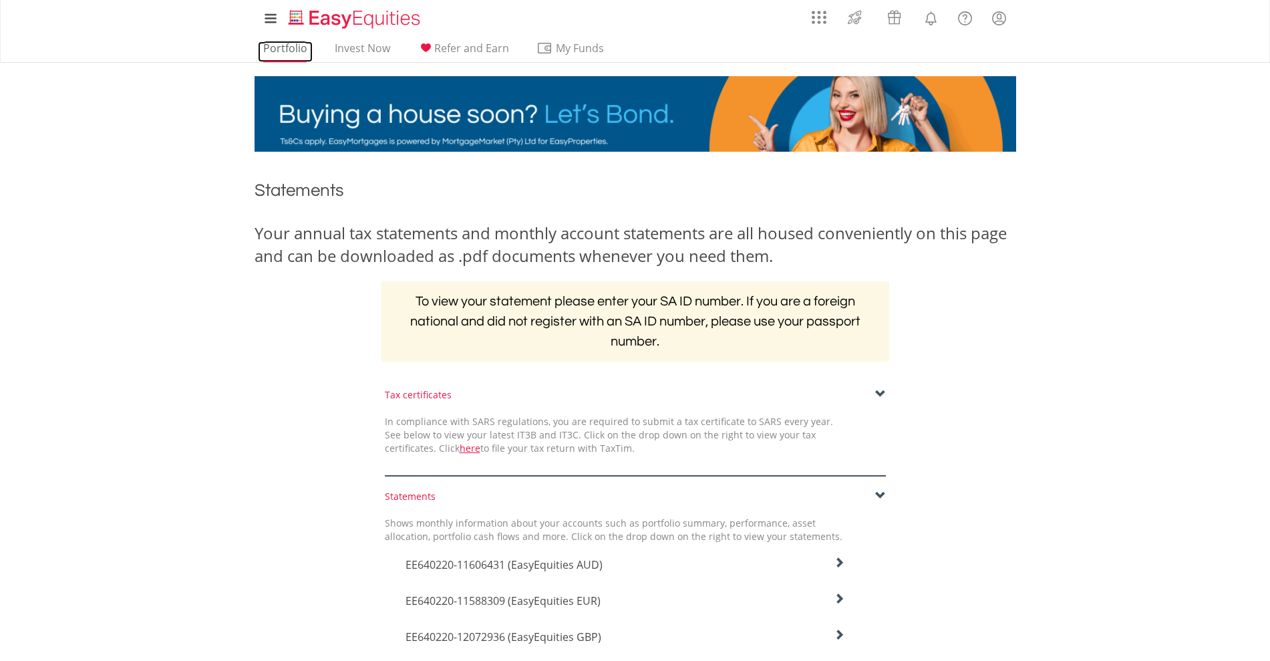
click at [288, 44] on link "Portfolio" at bounding box center [285, 51] width 55 height 21
